Goal: Subscribe to service/newsletter

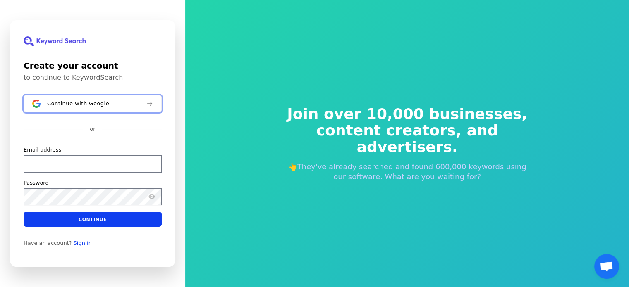
click at [67, 100] on button "Continue with Google" at bounding box center [93, 103] width 138 height 17
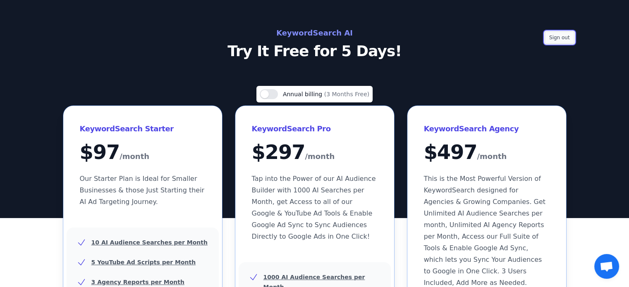
click at [561, 38] on button "Sign out" at bounding box center [559, 37] width 30 height 12
